Goal: Transaction & Acquisition: Subscribe to service/newsletter

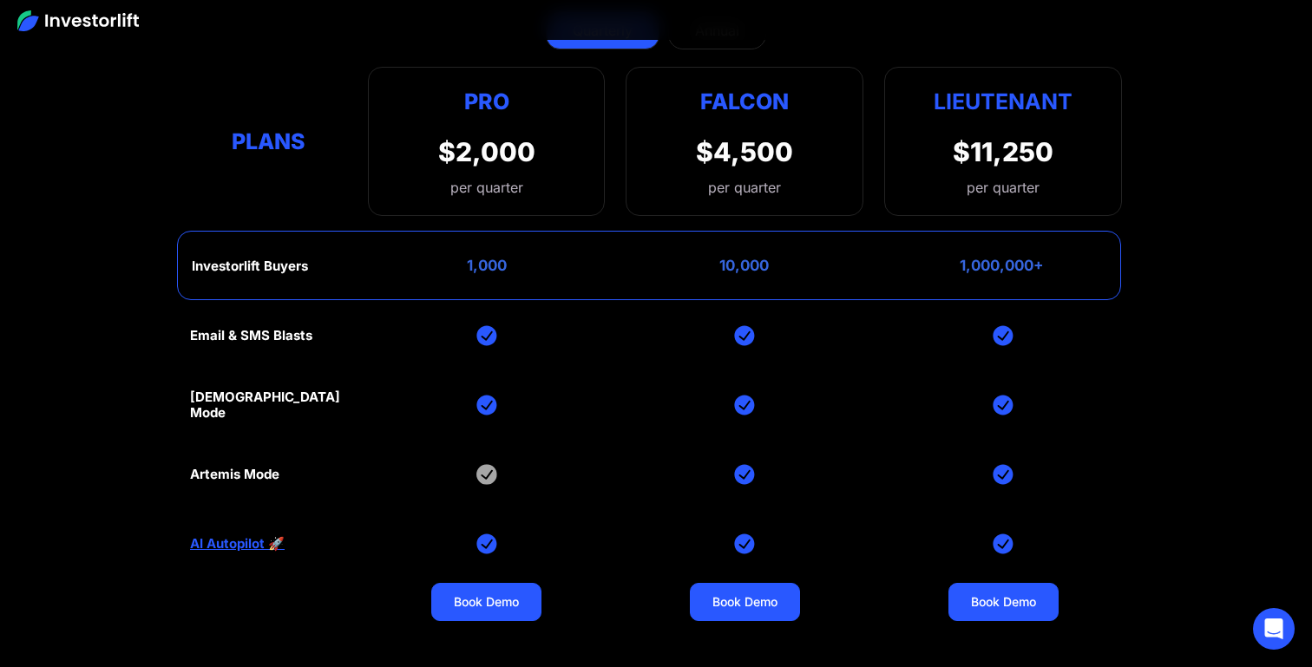
scroll to position [7045, 0]
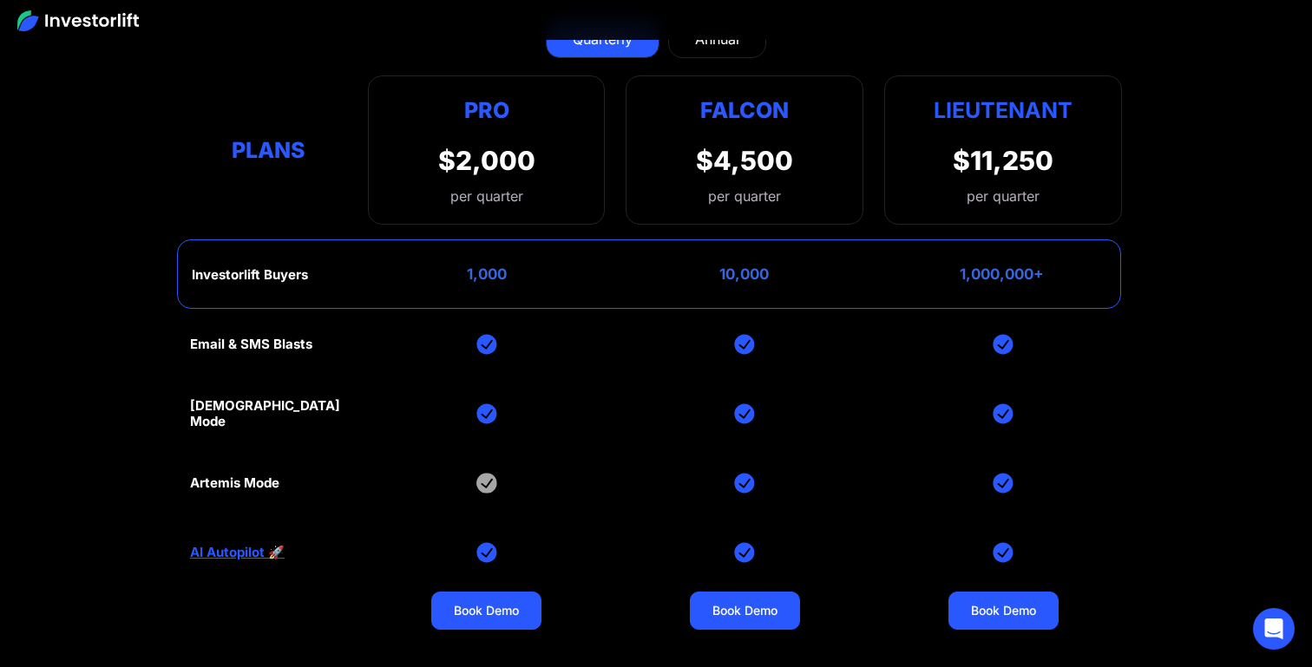
click at [257, 476] on div "Artemis Mode" at bounding box center [234, 484] width 89 height 16
click at [273, 545] on link "AI Autopilot 🚀" at bounding box center [237, 553] width 95 height 16
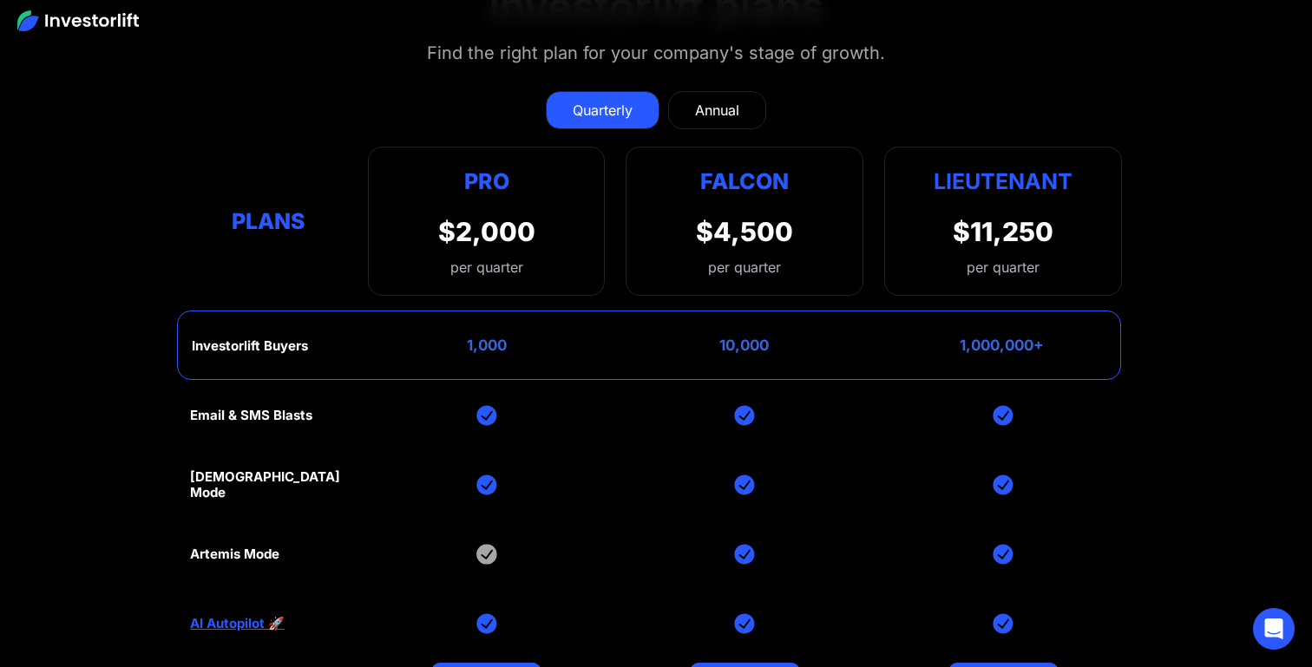
scroll to position [6972, 0]
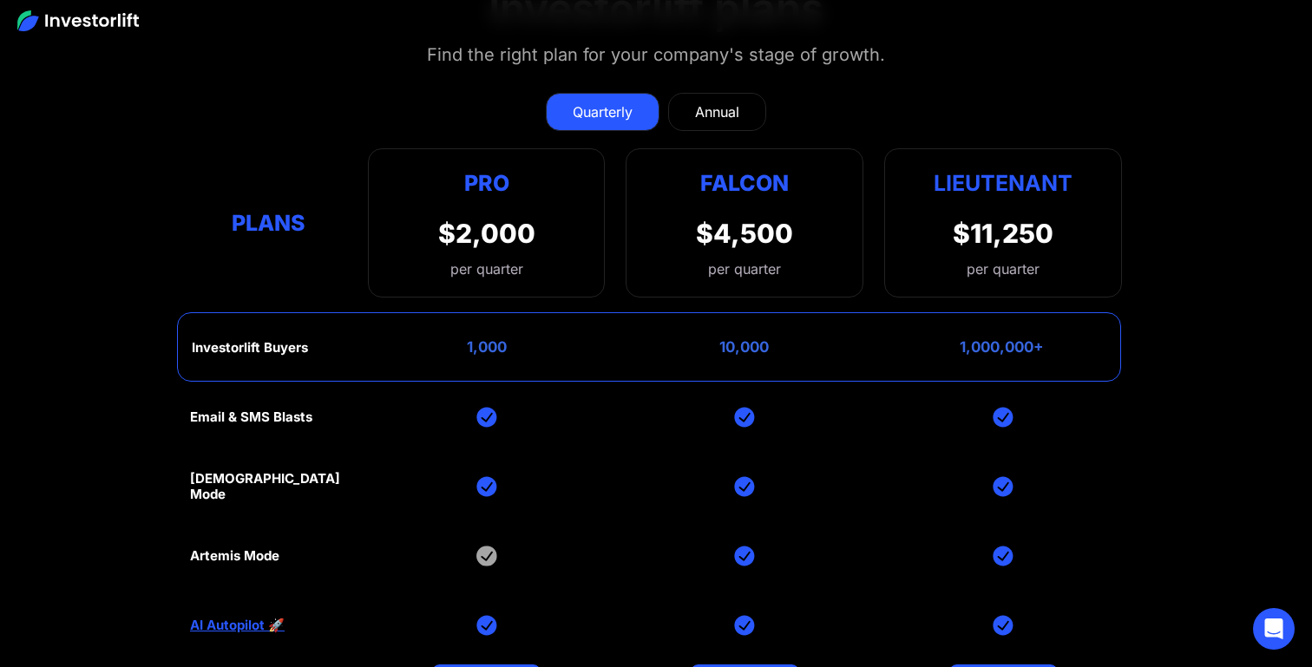
click at [713, 102] on div "Annual" at bounding box center [717, 112] width 44 height 21
